Goal: Transaction & Acquisition: Book appointment/travel/reservation

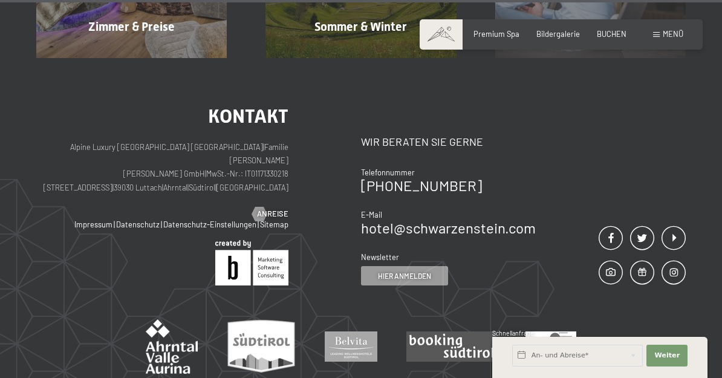
scroll to position [5007, 0]
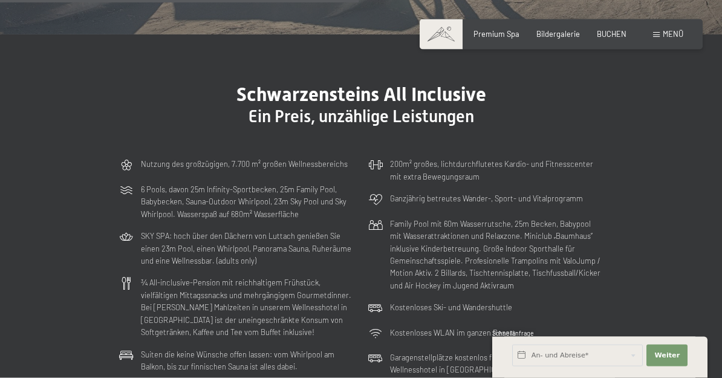
click at [665, 38] on span "Menü" at bounding box center [672, 34] width 21 height 10
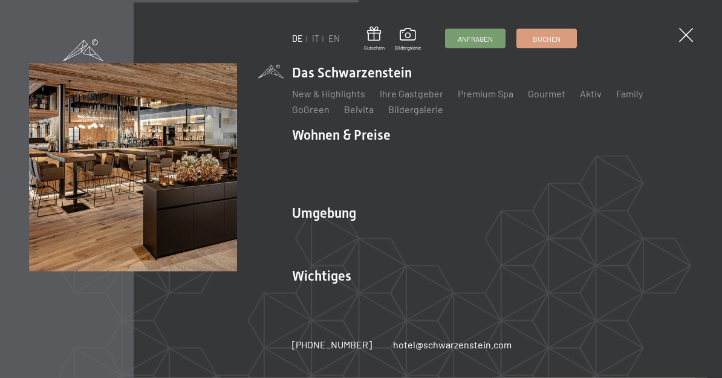
scroll to position [2515, 0]
click at [314, 42] on link "IT" at bounding box center [315, 38] width 7 height 10
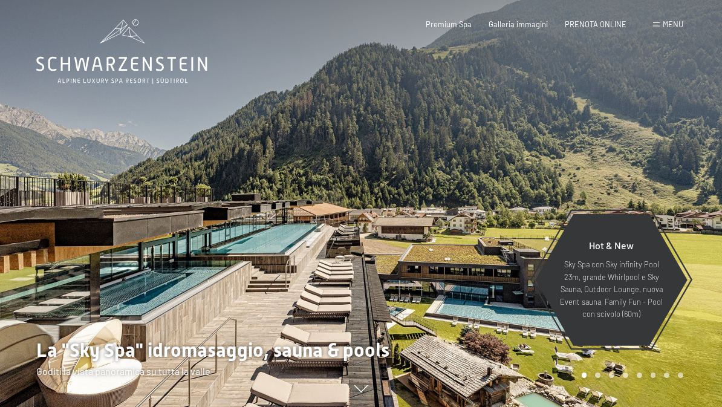
click at [607, 27] on span "PRENOTA ONLINE" at bounding box center [595, 24] width 62 height 10
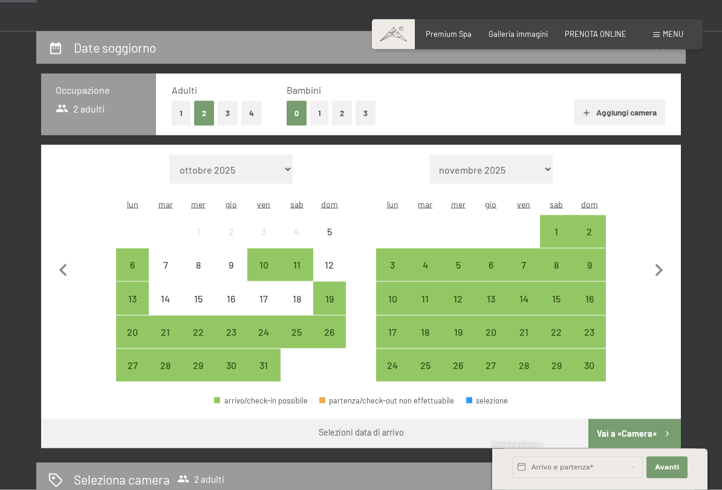
scroll to position [208, 0]
click at [525, 326] on div "21" at bounding box center [523, 341] width 30 height 30
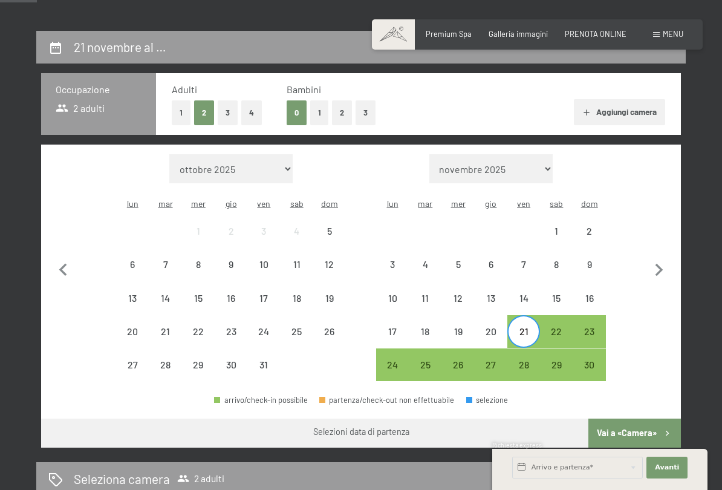
click at [598, 316] on div "23" at bounding box center [589, 331] width 30 height 30
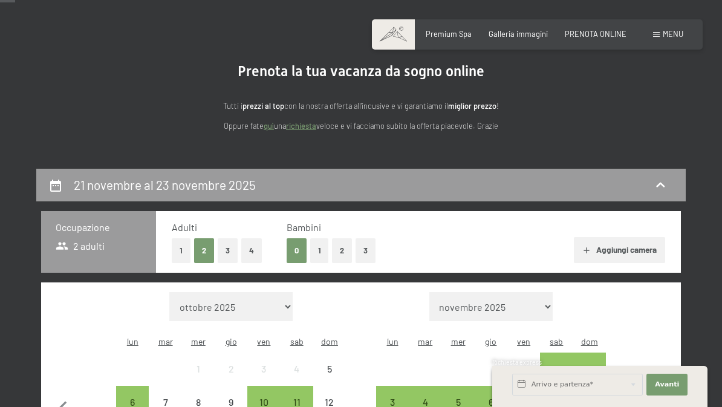
scroll to position [0, 0]
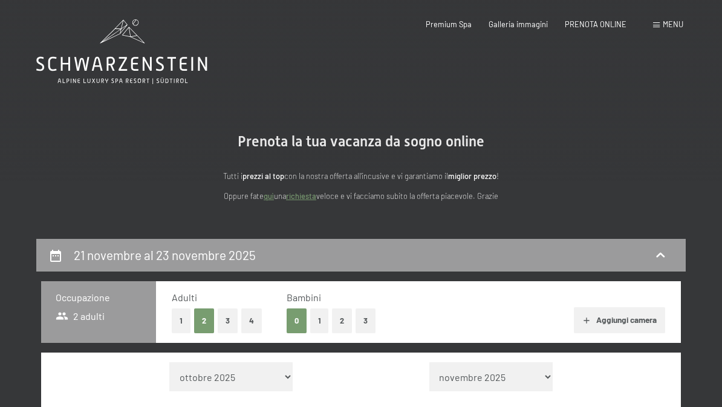
click at [528, 27] on span "Galleria immagini" at bounding box center [517, 24] width 59 height 10
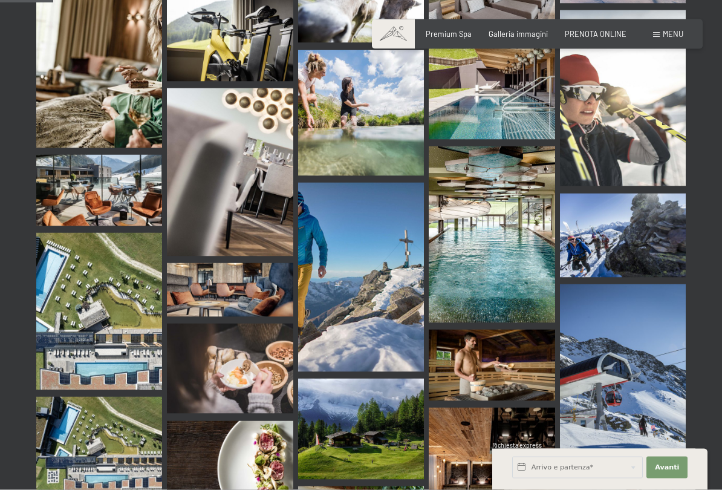
scroll to position [750, 0]
click at [66, 288] on img at bounding box center [99, 310] width 126 height 157
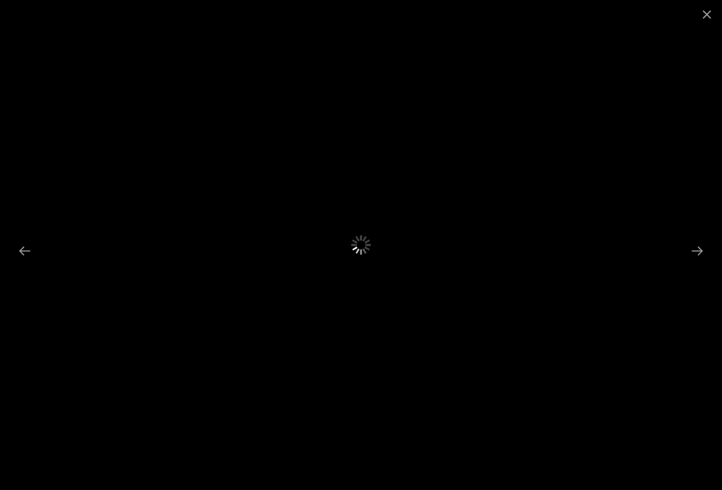
click at [644, 275] on div at bounding box center [361, 245] width 722 height 490
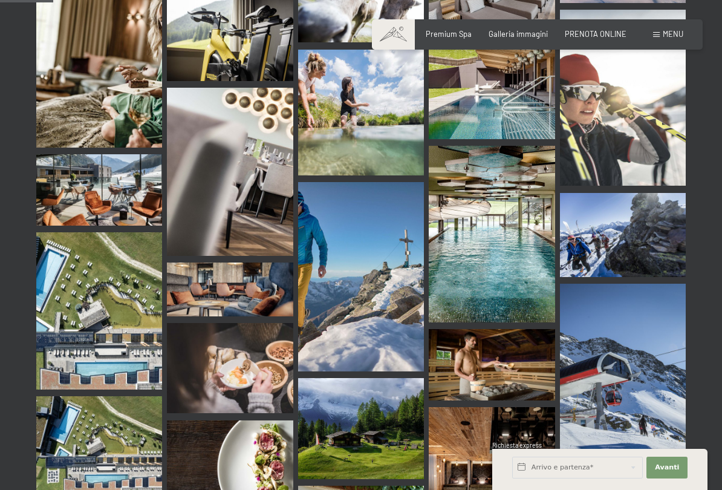
click at [641, 273] on div at bounding box center [361, 245] width 722 height 490
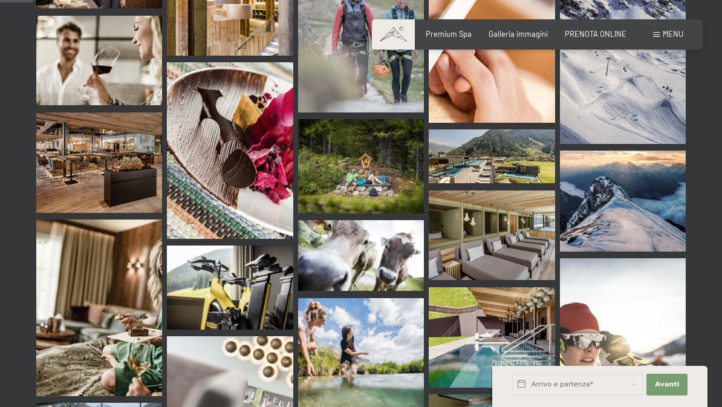
scroll to position [468, 0]
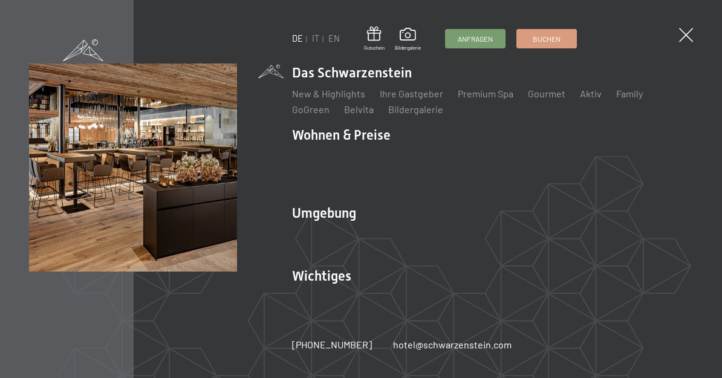
click at [317, 37] on link "IT" at bounding box center [315, 38] width 7 height 10
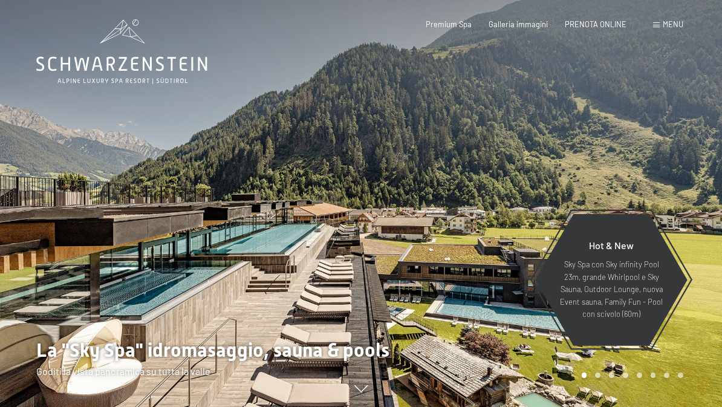
click at [607, 24] on span "PRENOTA ONLINE" at bounding box center [595, 24] width 62 height 10
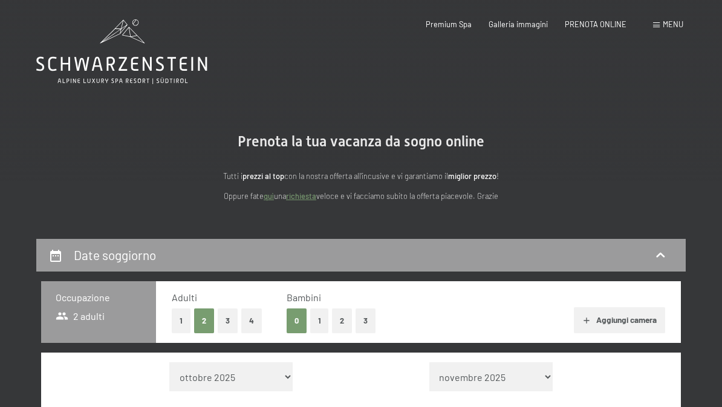
click at [689, 231] on section "Prenota la tua vacanza da sogno online Tutti i prezzi al top con la nostra offe…" at bounding box center [361, 168] width 722 height 142
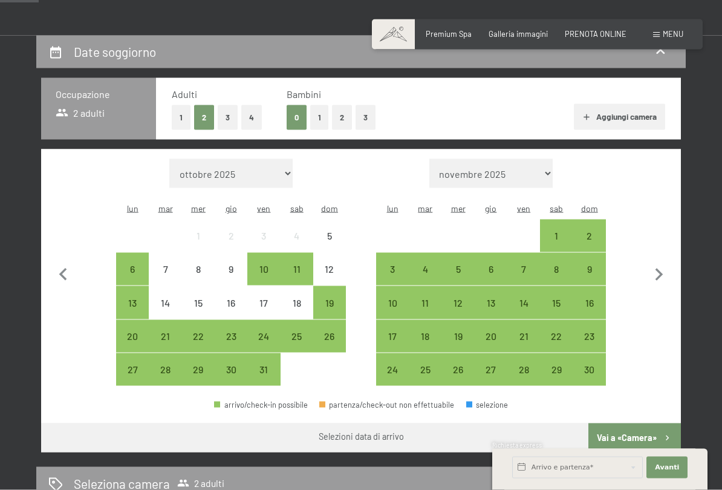
scroll to position [243, 0]
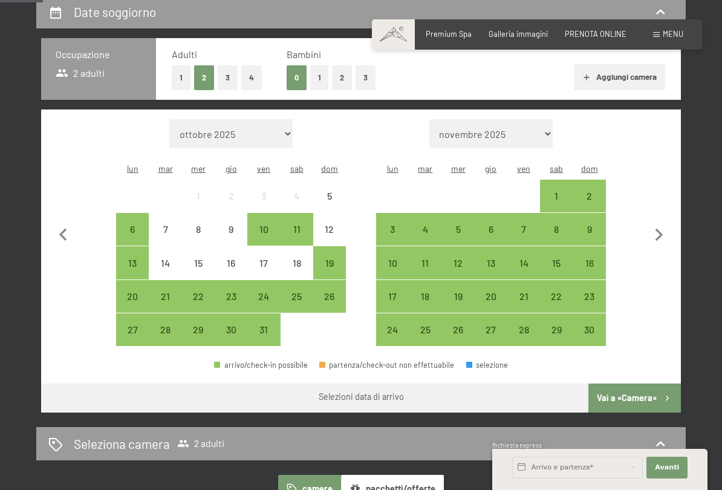
click at [526, 291] on div "21" at bounding box center [523, 306] width 30 height 30
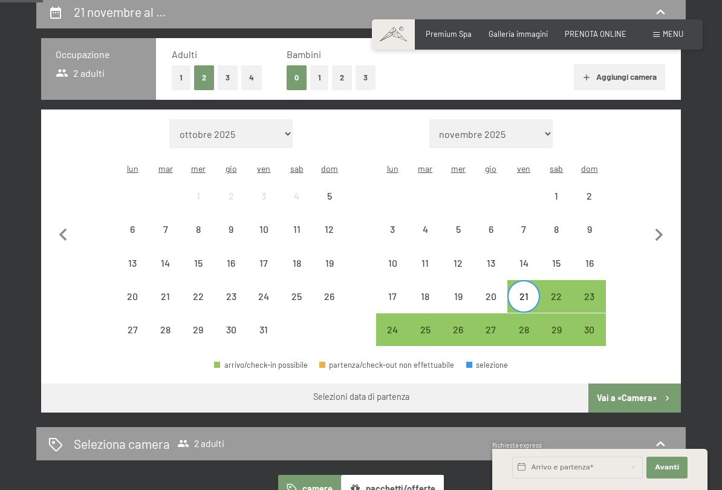
click at [593, 291] on div "23" at bounding box center [589, 306] width 30 height 30
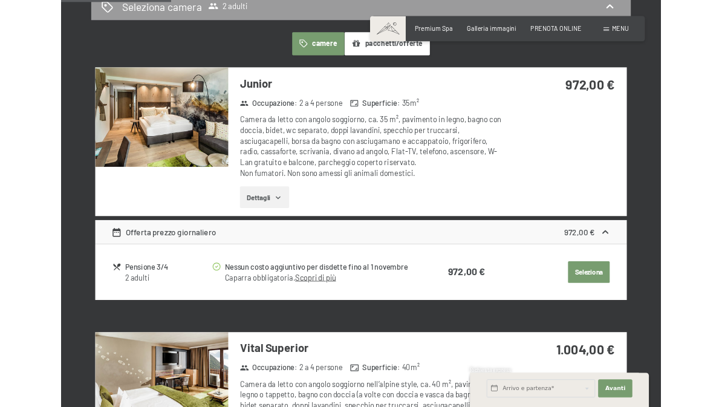
scroll to position [678, 0]
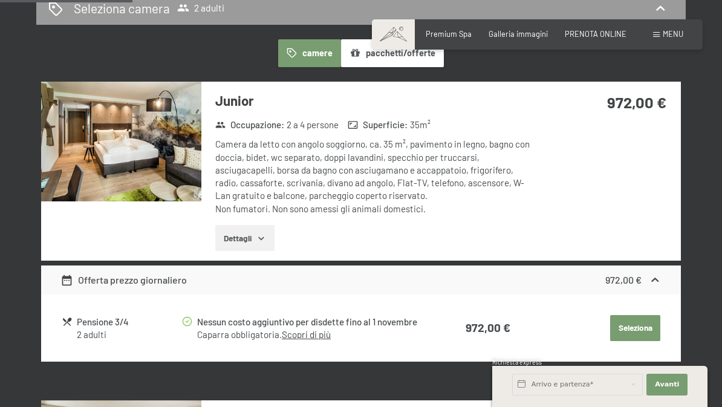
click at [639, 324] on button "Seleziona" at bounding box center [635, 328] width 50 height 27
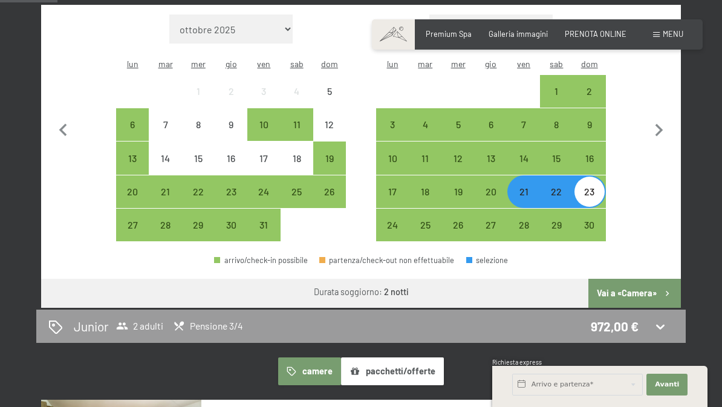
scroll to position [347, 0]
click at [654, 284] on button "Vai a «Camera»" at bounding box center [634, 293] width 92 height 29
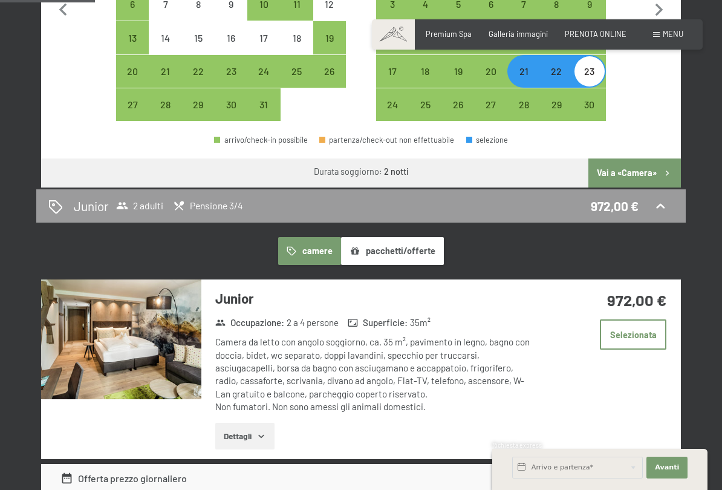
scroll to position [502, 0]
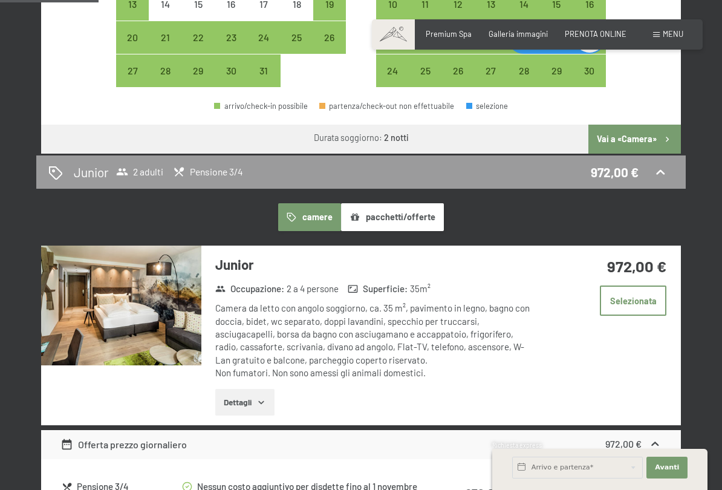
click at [645, 299] on button "Selezionata" at bounding box center [632, 300] width 66 height 30
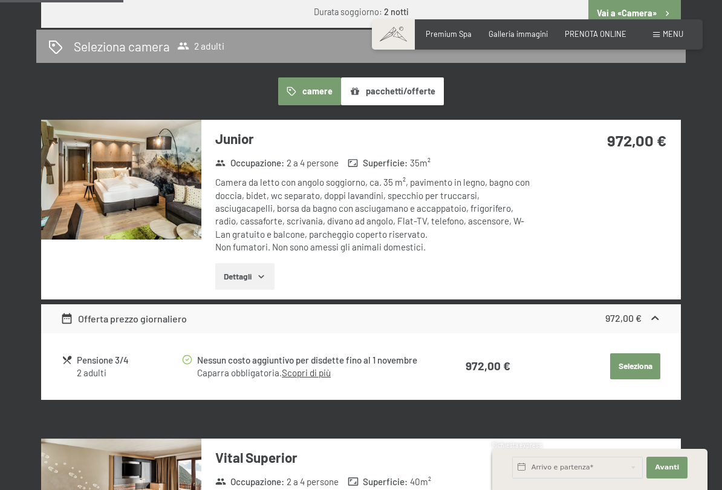
scroll to position [628, 0]
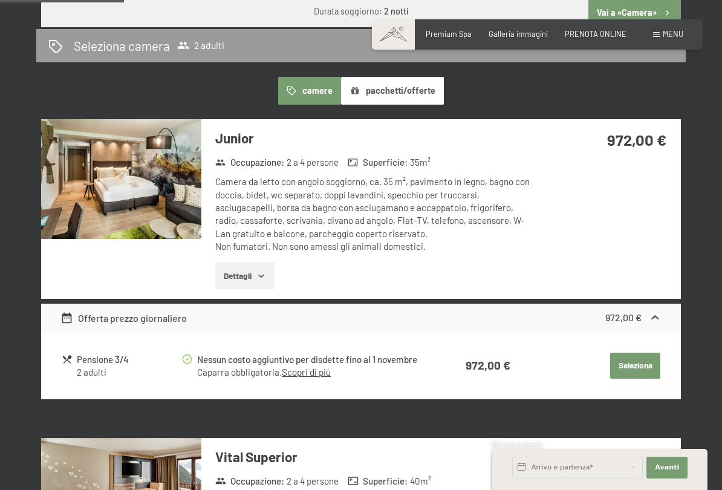
click at [638, 369] on button "Seleziona" at bounding box center [635, 365] width 50 height 27
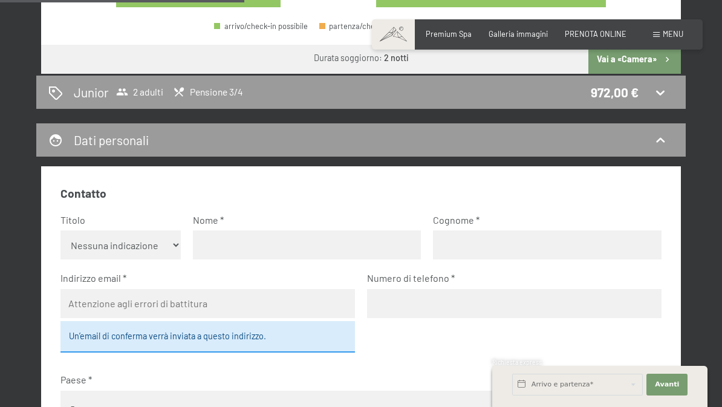
scroll to position [580, 0]
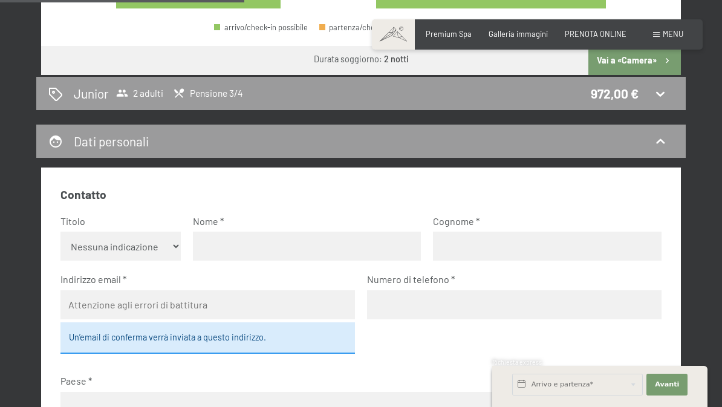
click at [661, 94] on icon at bounding box center [660, 94] width 8 height 5
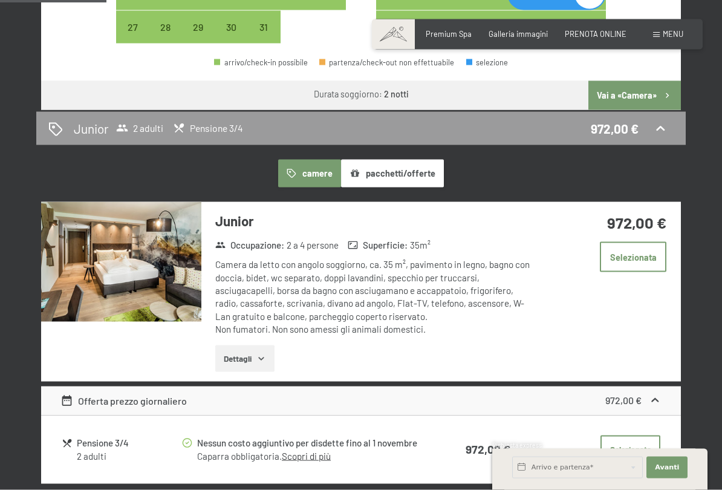
scroll to position [554, 0]
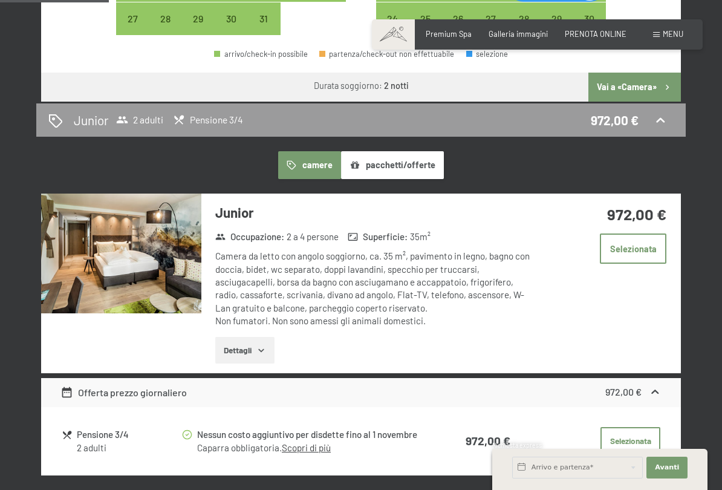
click at [97, 297] on img at bounding box center [121, 253] width 160 height 120
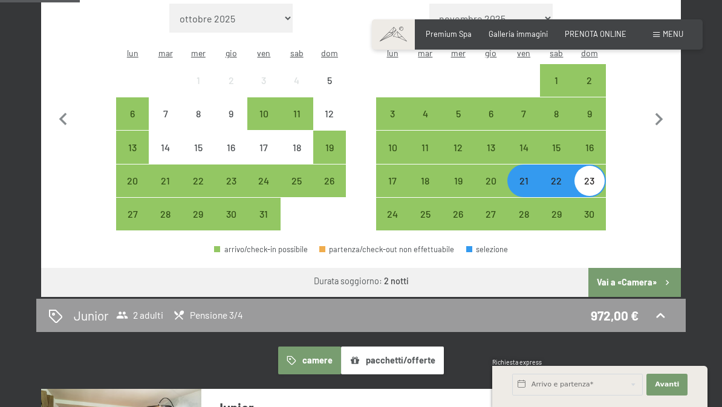
scroll to position [322, 0]
